Goal: Navigation & Orientation: Find specific page/section

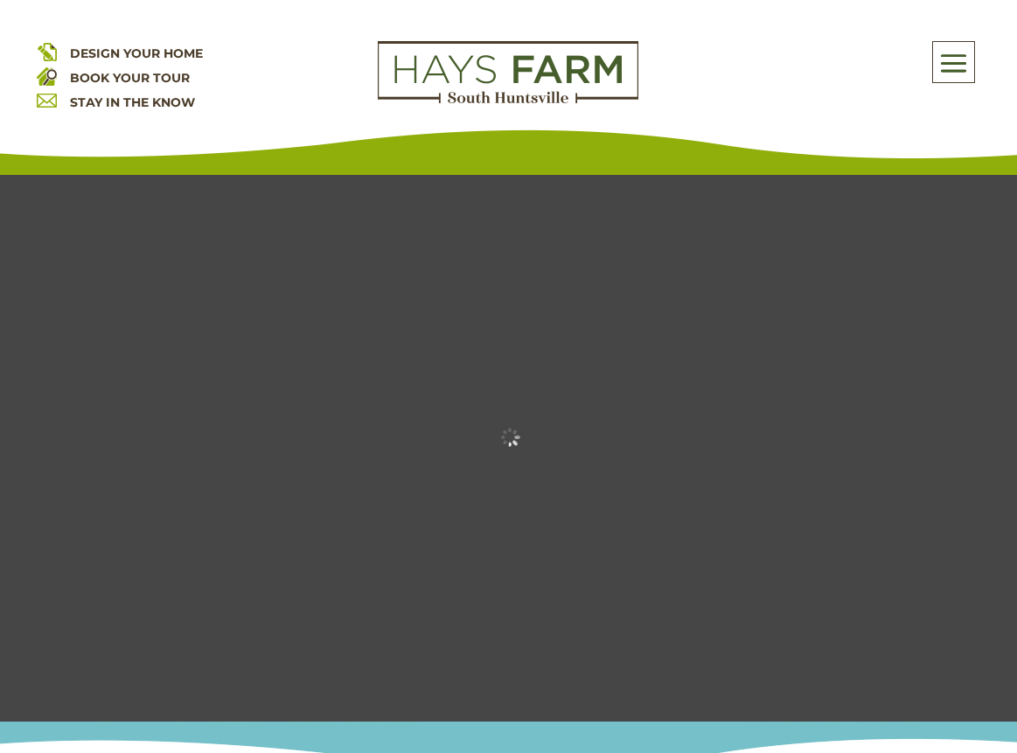
click at [959, 59] on div "Rates as low as 5.75%* with our preferred lender Get More Details X" at bounding box center [508, 30] width 1017 height 60
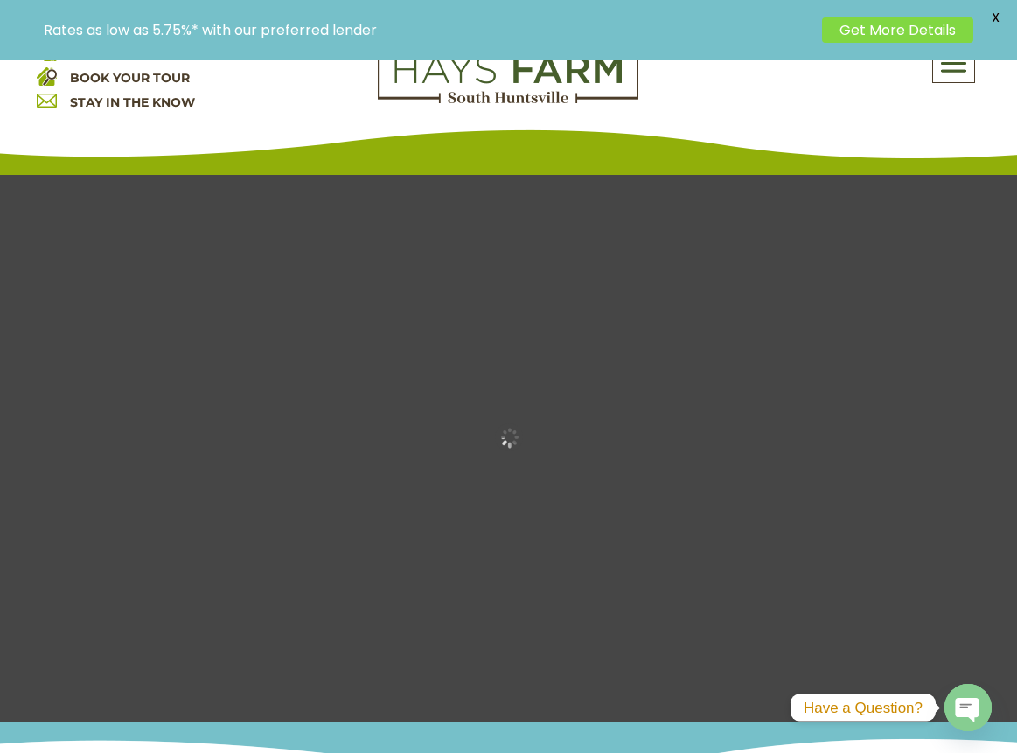
click at [959, 59] on div "Rates as low as 5.75%* with our preferred lender Get More Details X" at bounding box center [508, 30] width 1017 height 60
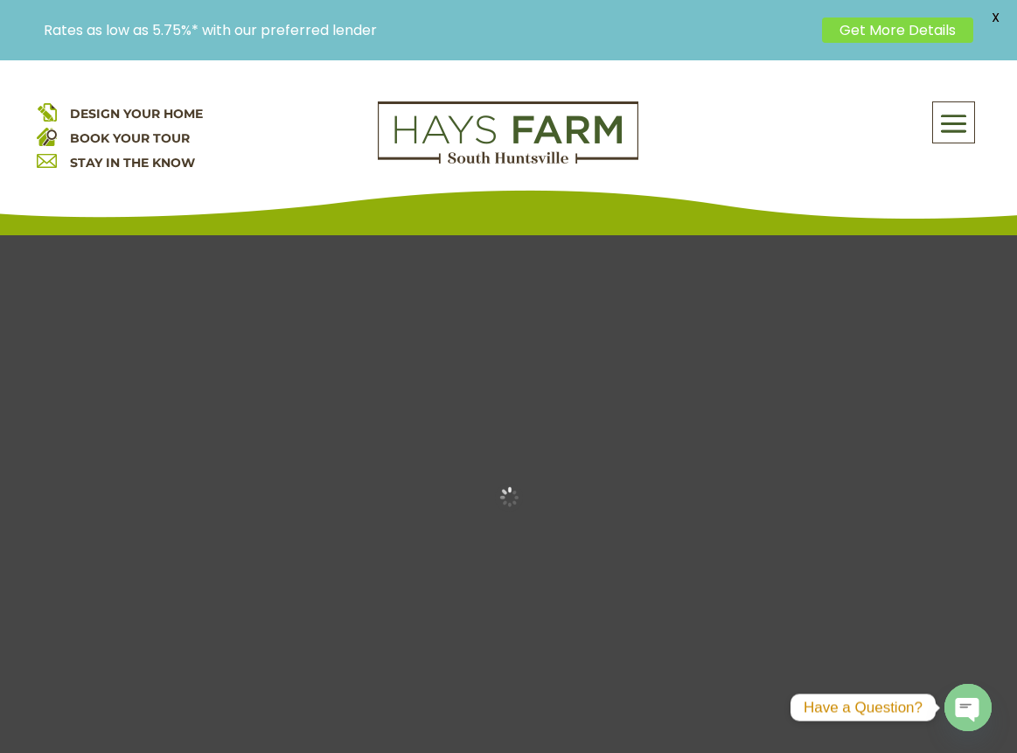
click at [945, 122] on span at bounding box center [953, 123] width 41 height 40
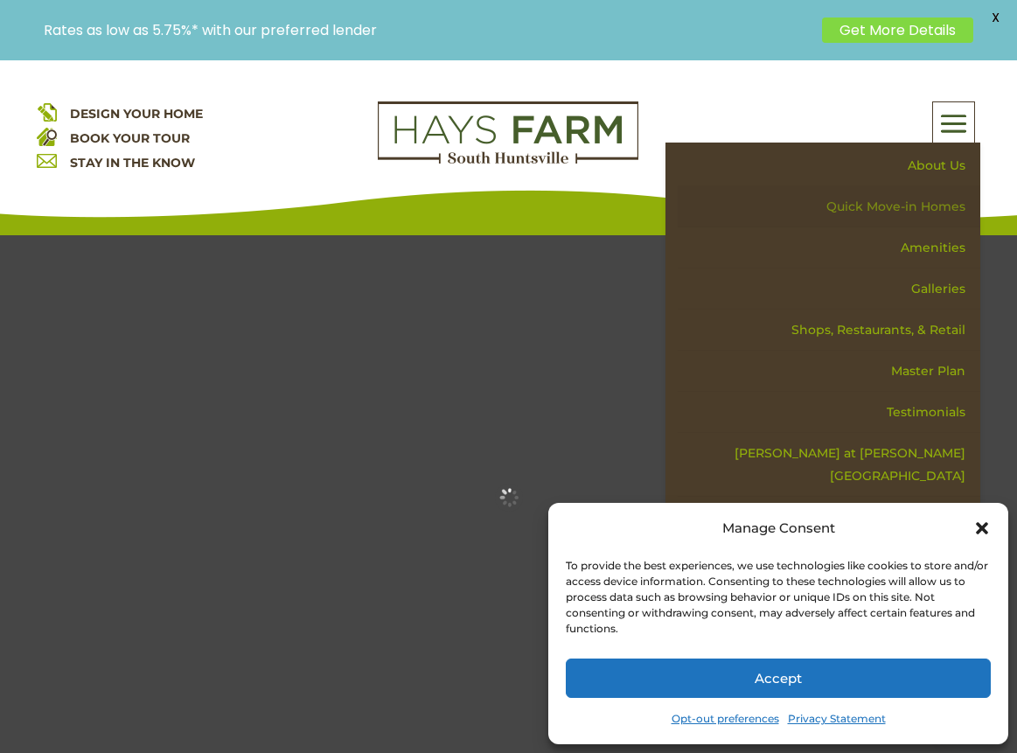
click at [911, 206] on link "Quick Move-in Homes" at bounding box center [829, 206] width 303 height 41
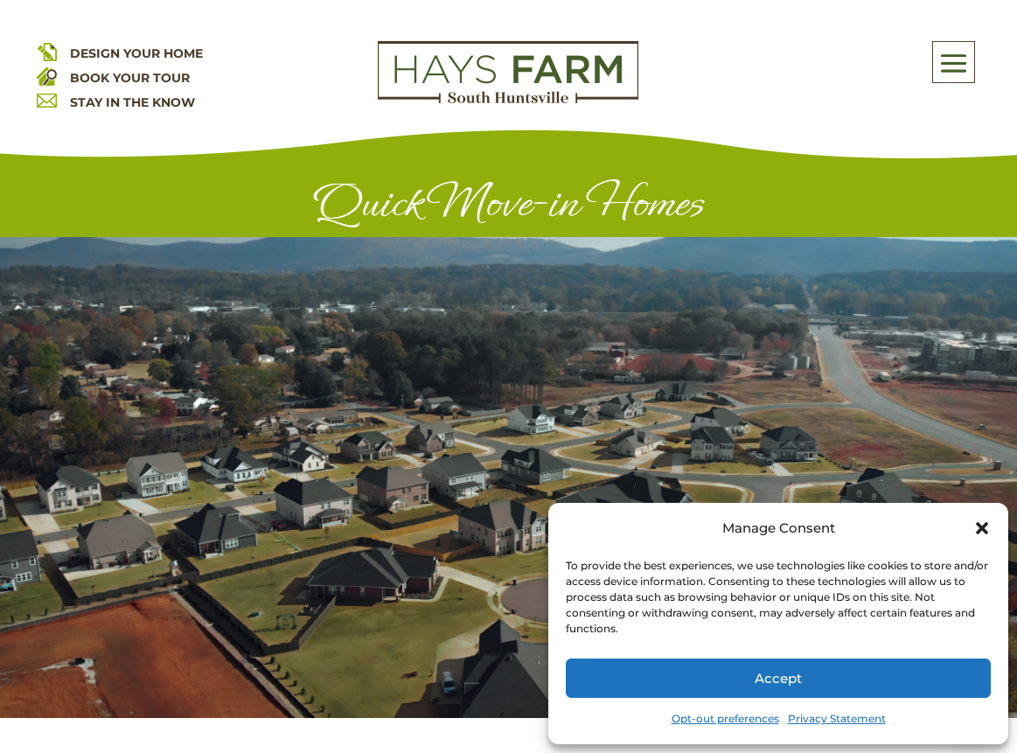
click at [984, 525] on icon "Close dialog" at bounding box center [982, 528] width 12 height 12
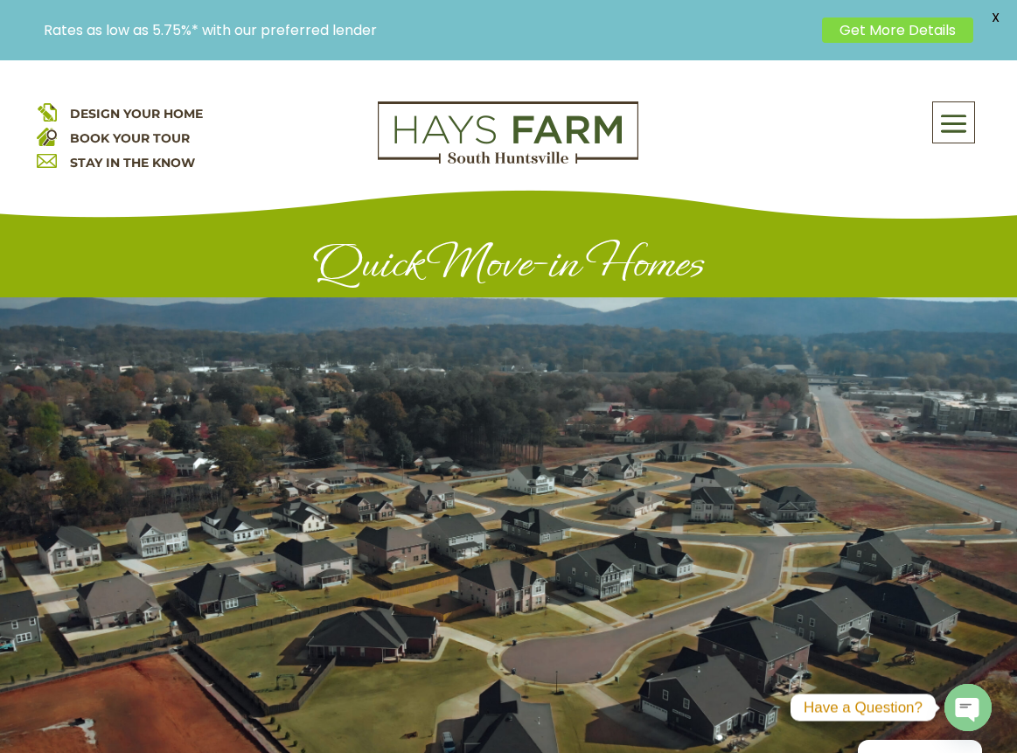
click at [946, 108] on span at bounding box center [953, 123] width 41 height 40
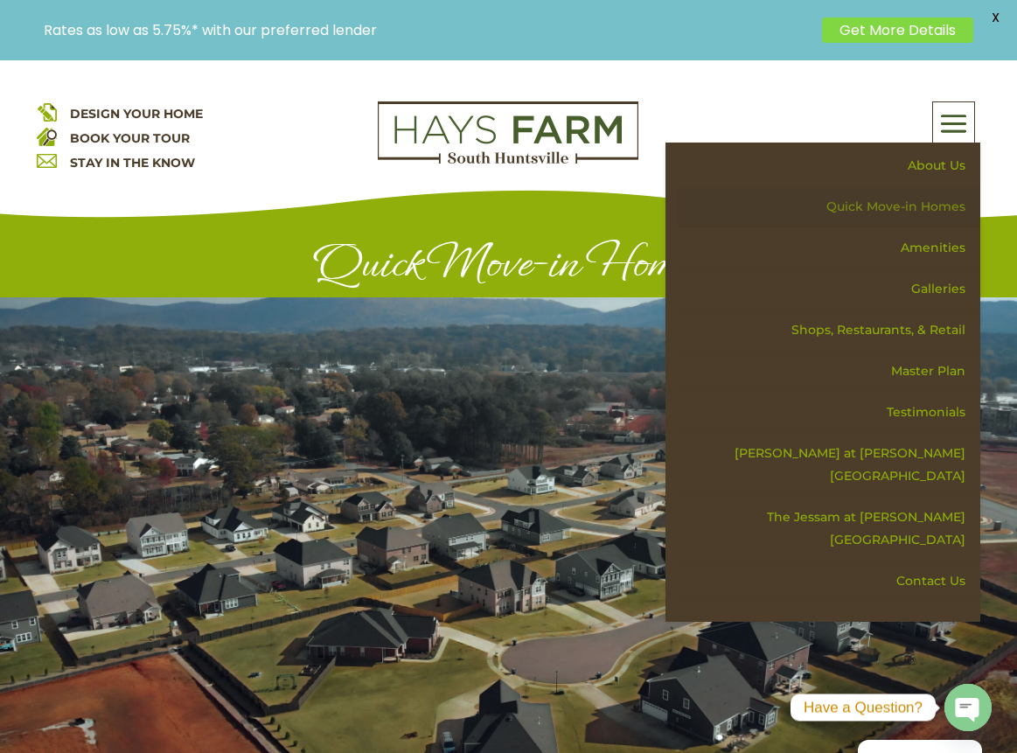
click at [915, 205] on link "Quick Move-in Homes" at bounding box center [829, 206] width 303 height 41
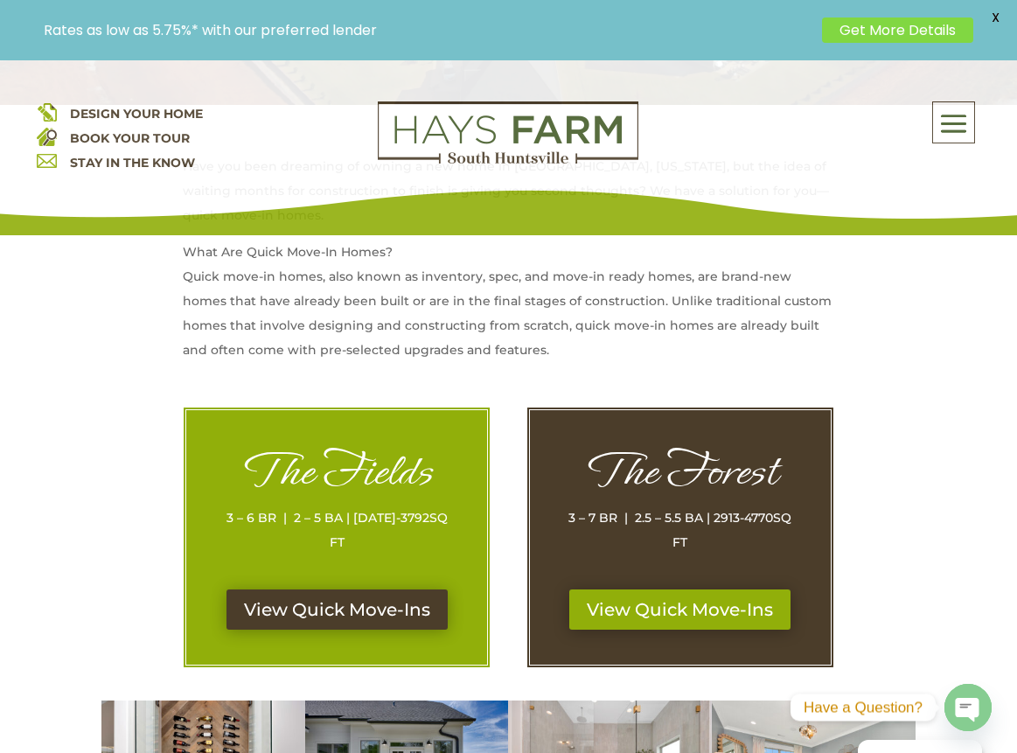
scroll to position [693, 0]
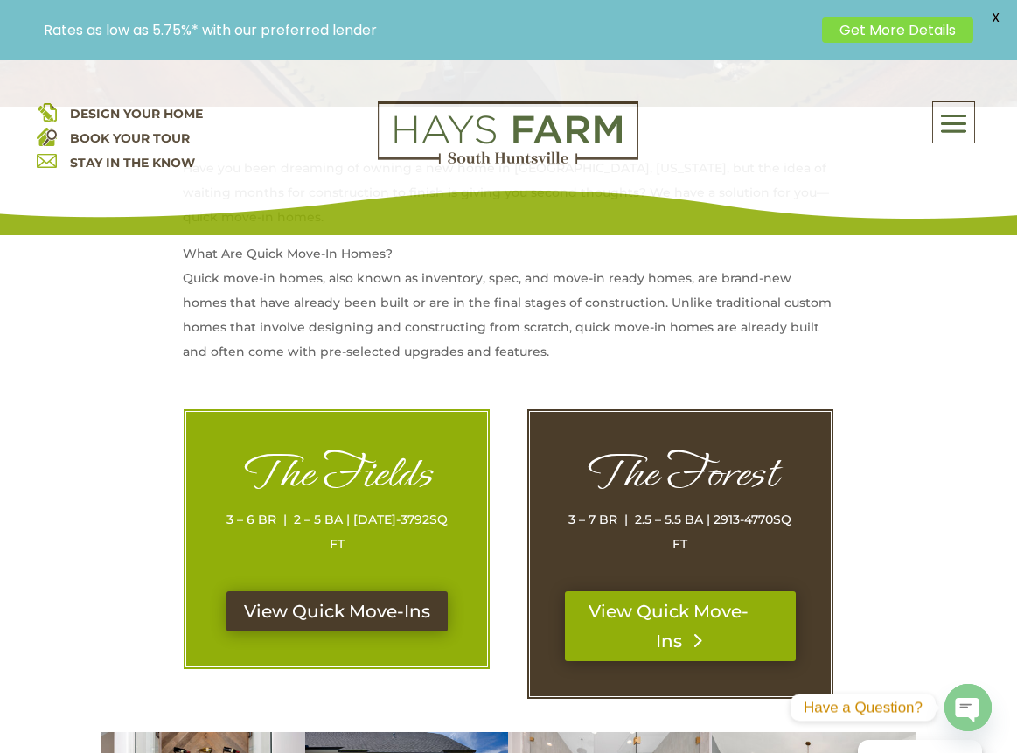
click at [687, 614] on link "View Quick Move-Ins" at bounding box center [680, 626] width 231 height 70
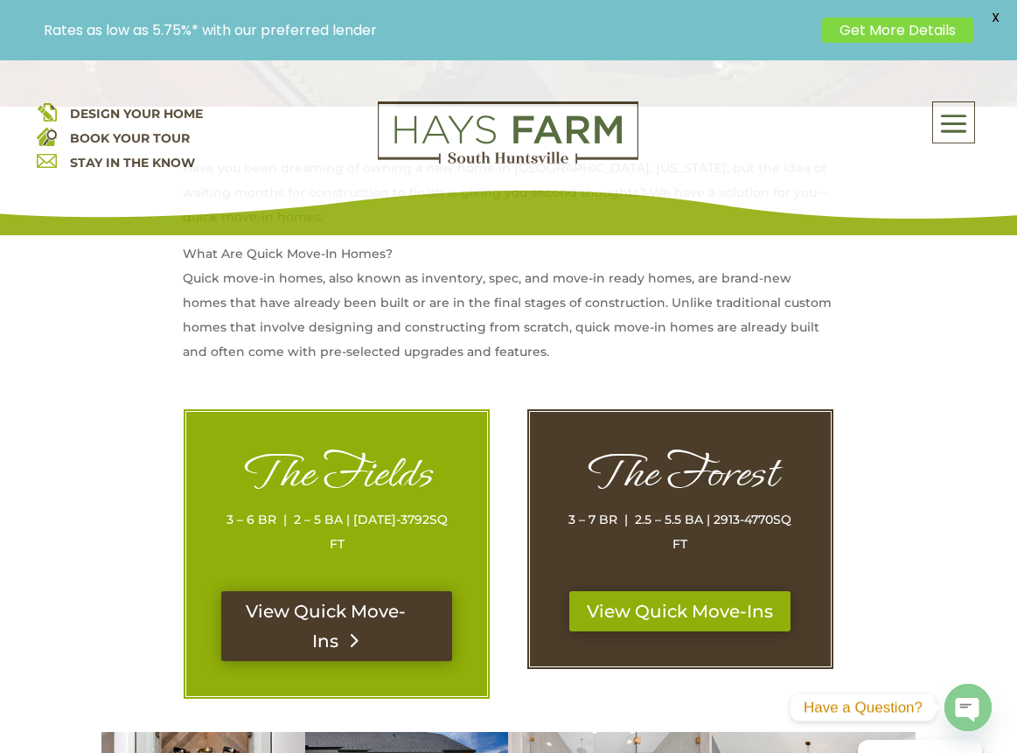
click at [358, 600] on link "View Quick Move-Ins" at bounding box center [336, 626] width 231 height 70
